Goal: Information Seeking & Learning: Learn about a topic

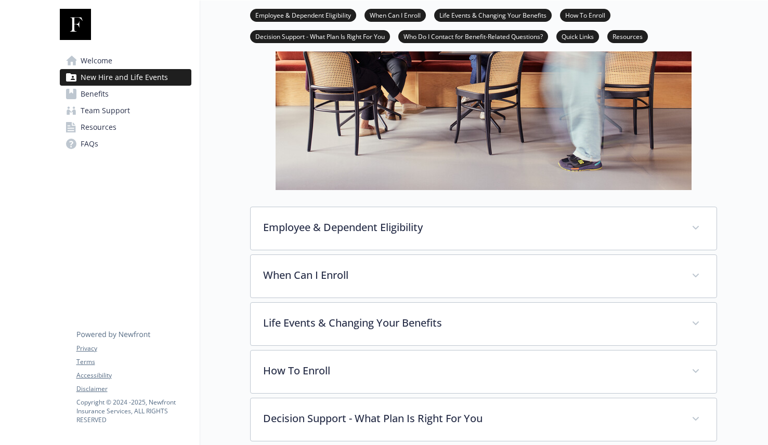
scroll to position [257, 0]
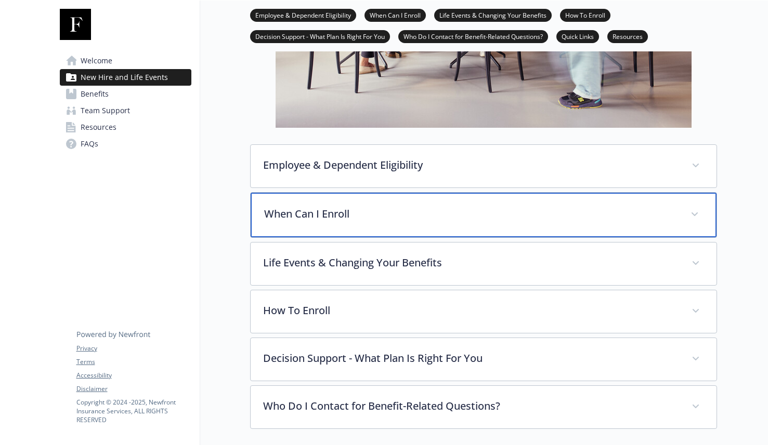
click at [363, 204] on div "When Can I Enroll" at bounding box center [483, 215] width 466 height 45
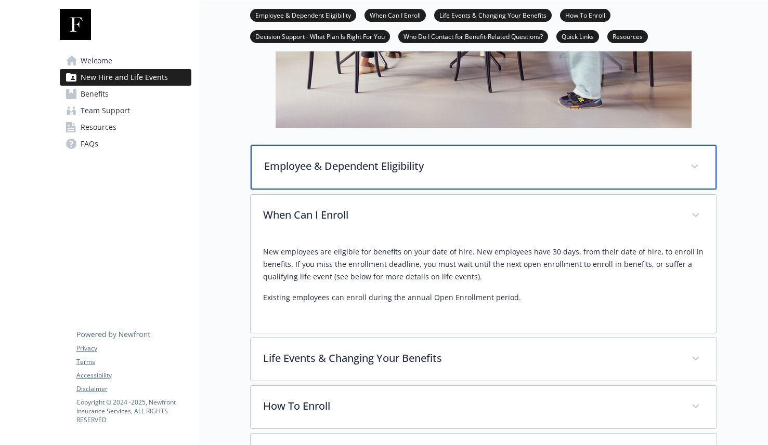
click at [376, 160] on p "Employee & Dependent Eligibility" at bounding box center [471, 166] width 414 height 16
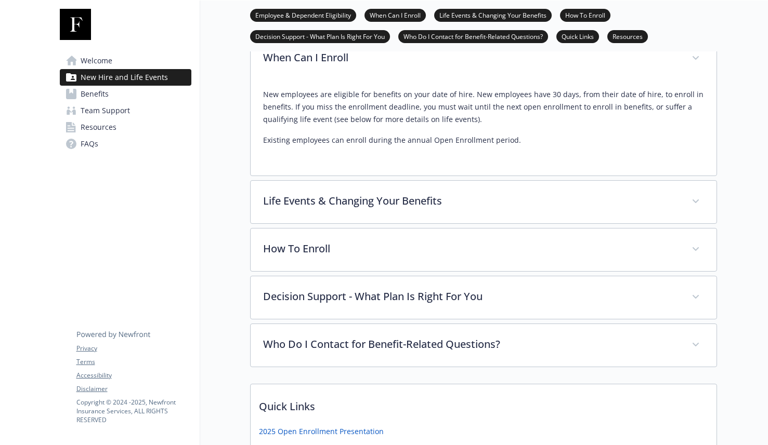
scroll to position [694, 0]
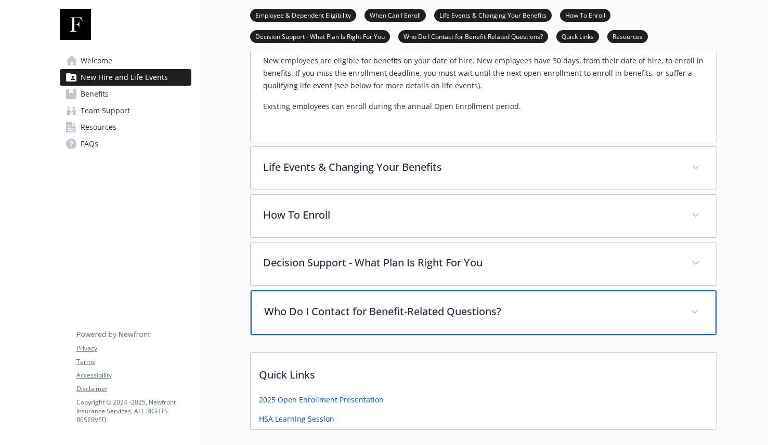
click at [464, 304] on p "Who Do I Contact for Benefit-Related Questions?" at bounding box center [471, 312] width 414 height 16
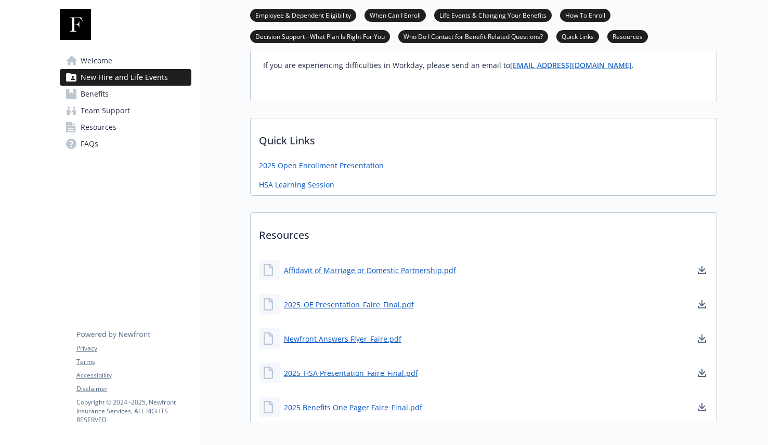
scroll to position [1068, 0]
